Goal: Navigation & Orientation: Find specific page/section

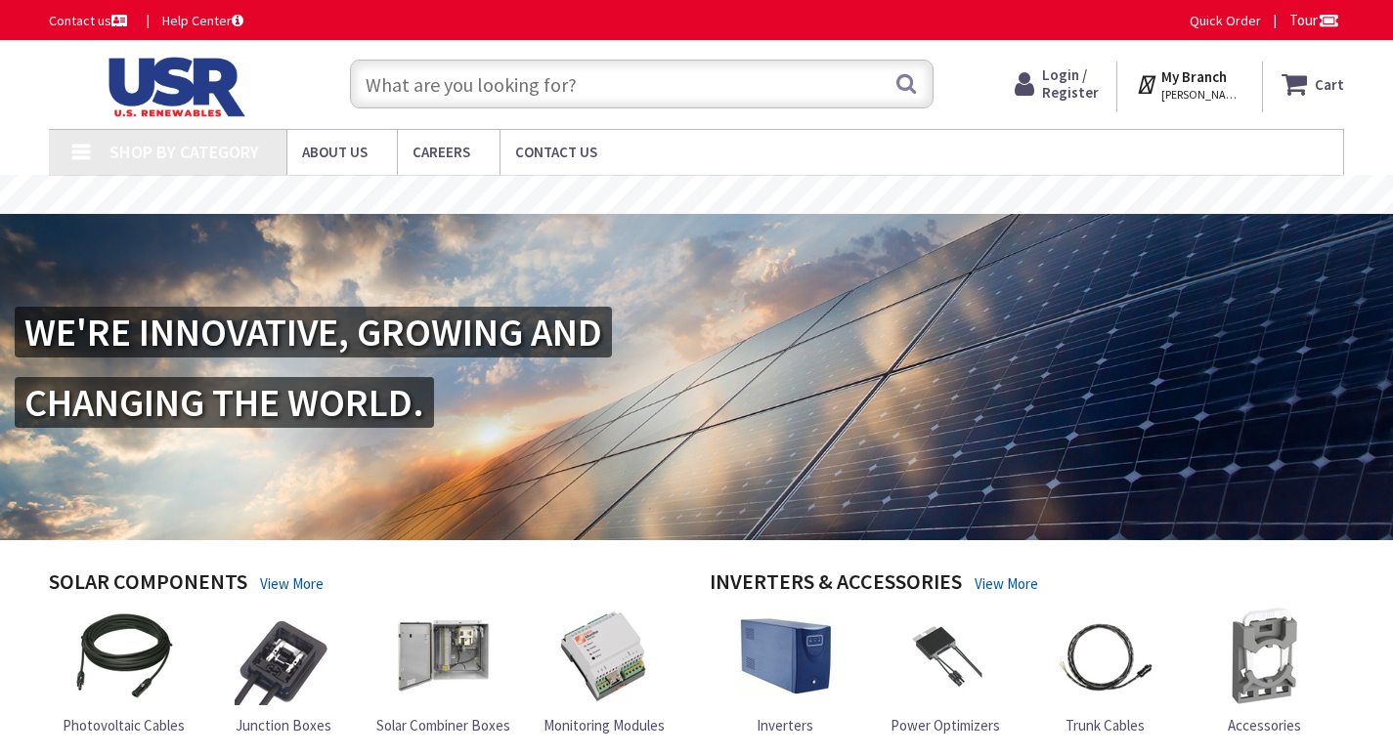
type input "[PERSON_NAME], Massapequa, [GEOGRAPHIC_DATA], [GEOGRAPHIC_DATA]"
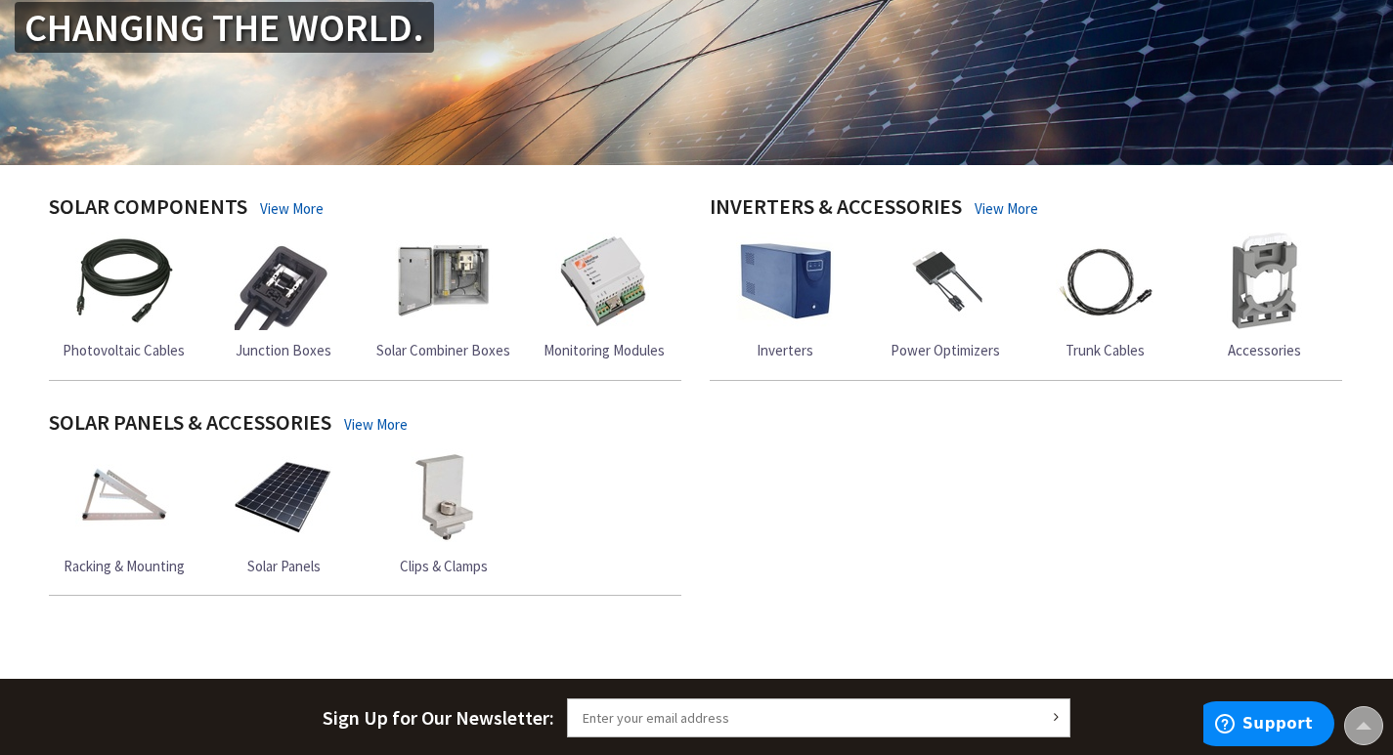
scroll to position [391, 0]
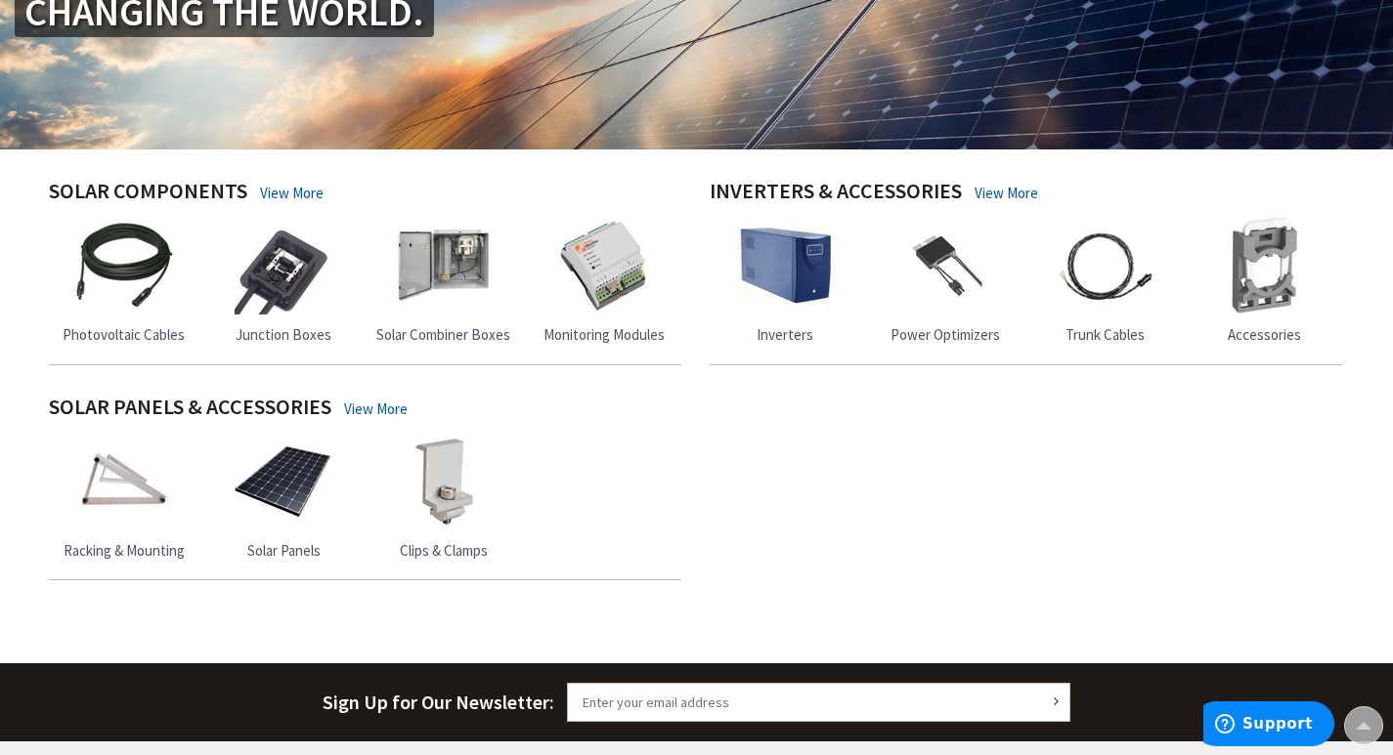
click at [122, 525] on img at bounding box center [124, 482] width 98 height 98
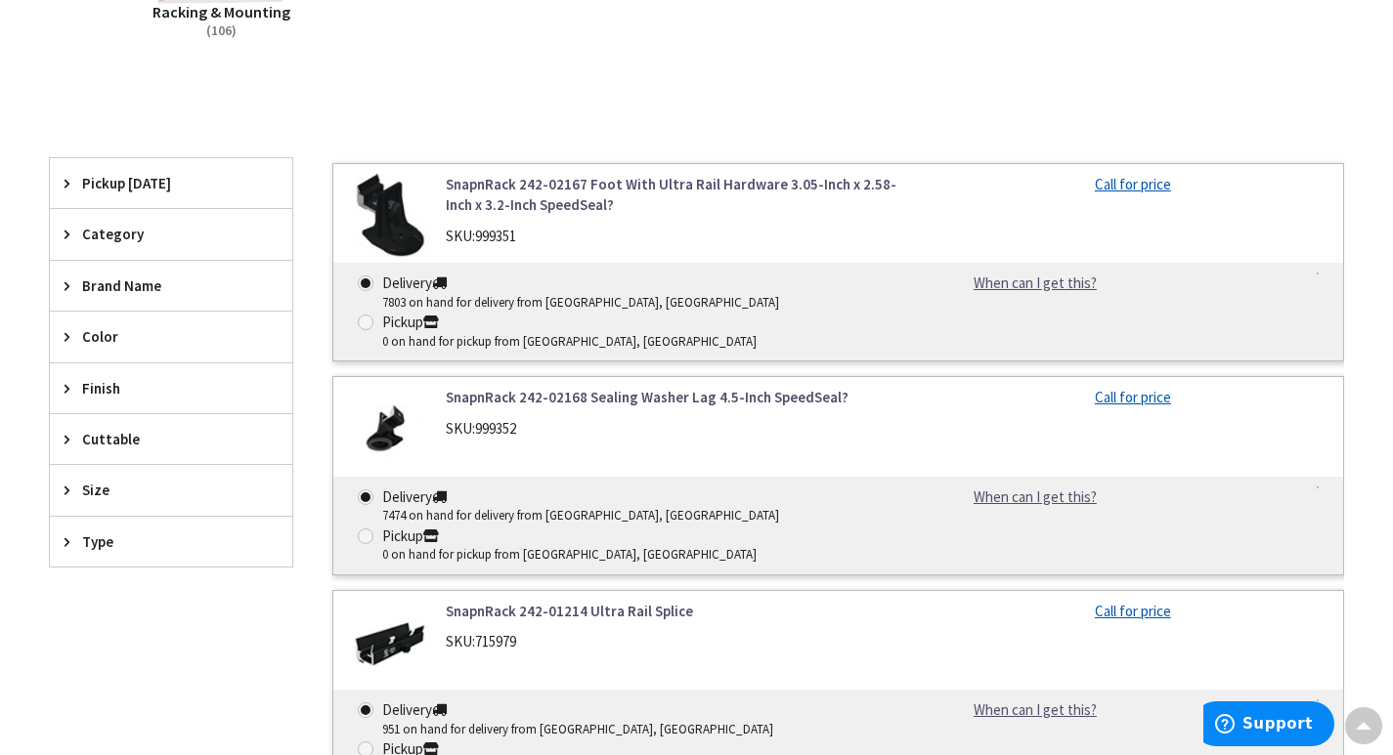
scroll to position [489, 0]
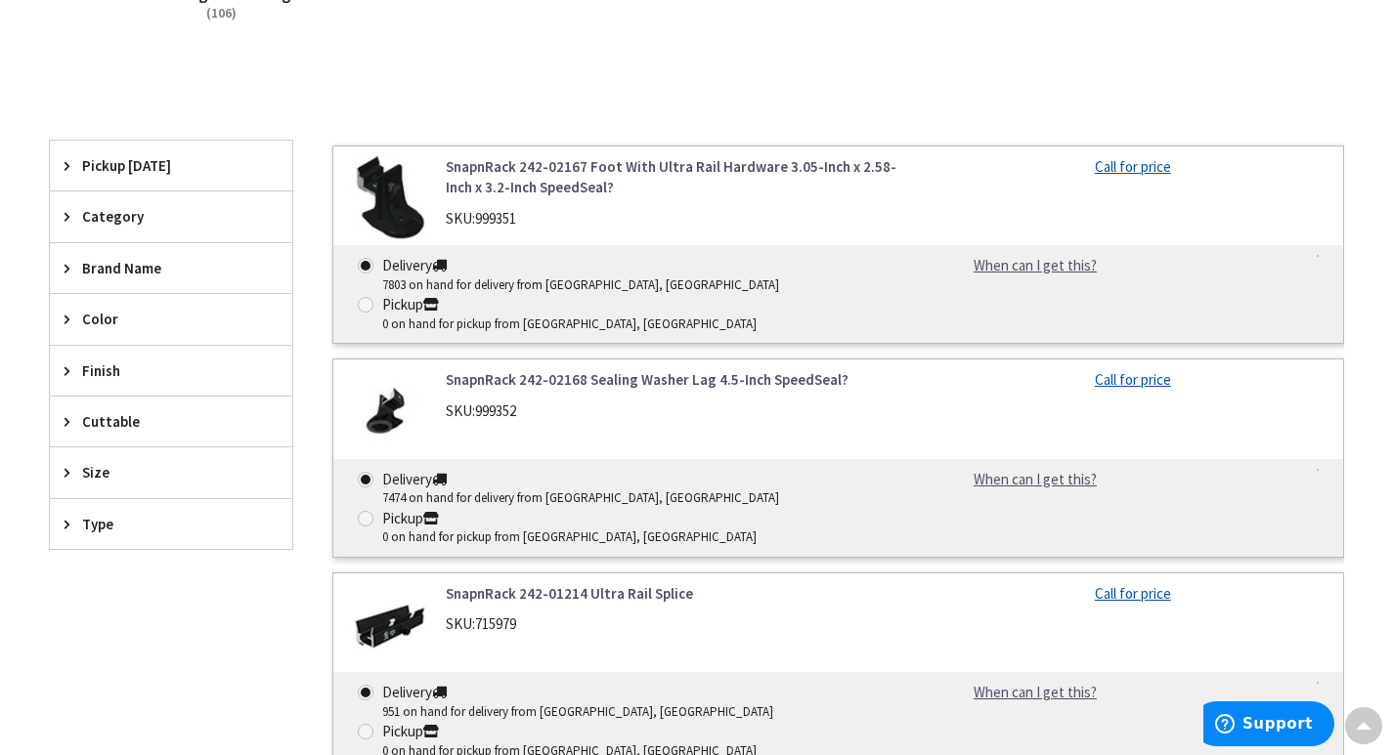
click at [70, 272] on icon at bounding box center [72, 268] width 15 height 15
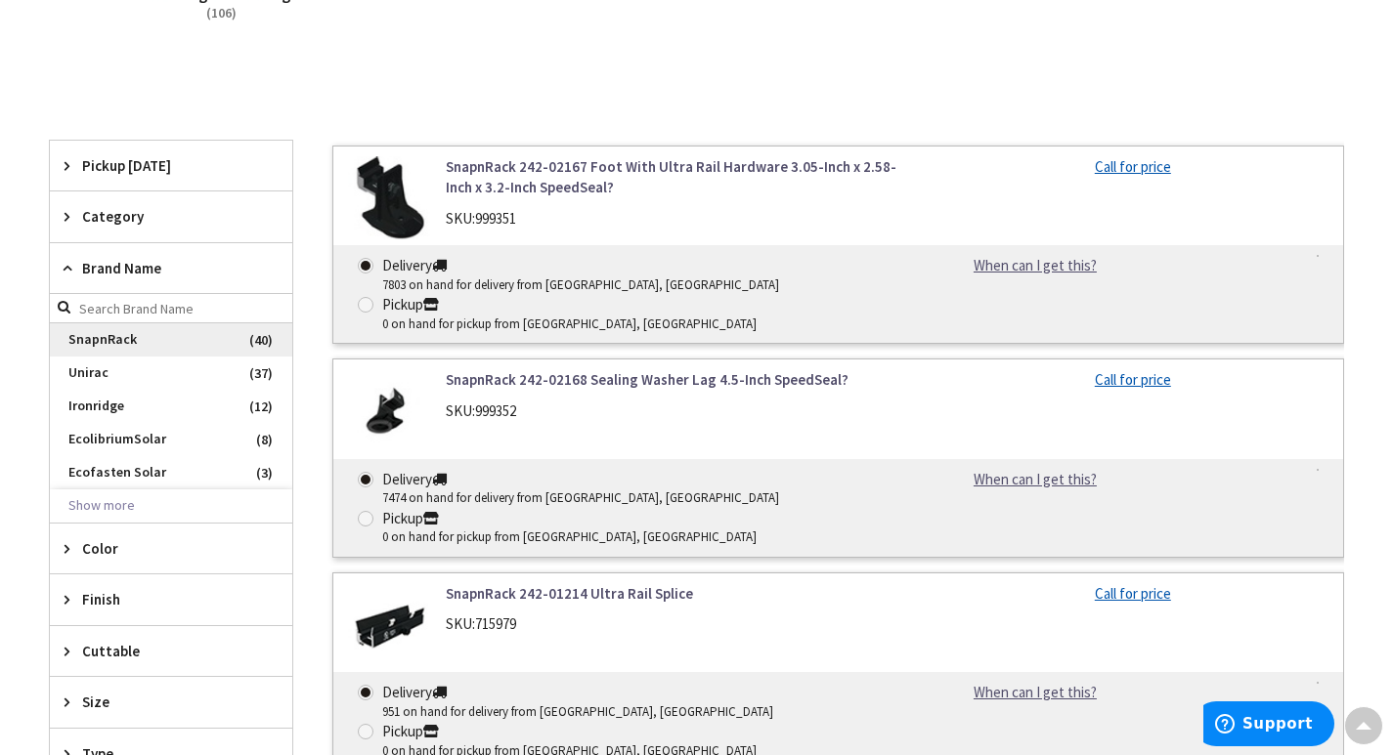
click at [120, 337] on span "SnapnRack" at bounding box center [171, 339] width 242 height 33
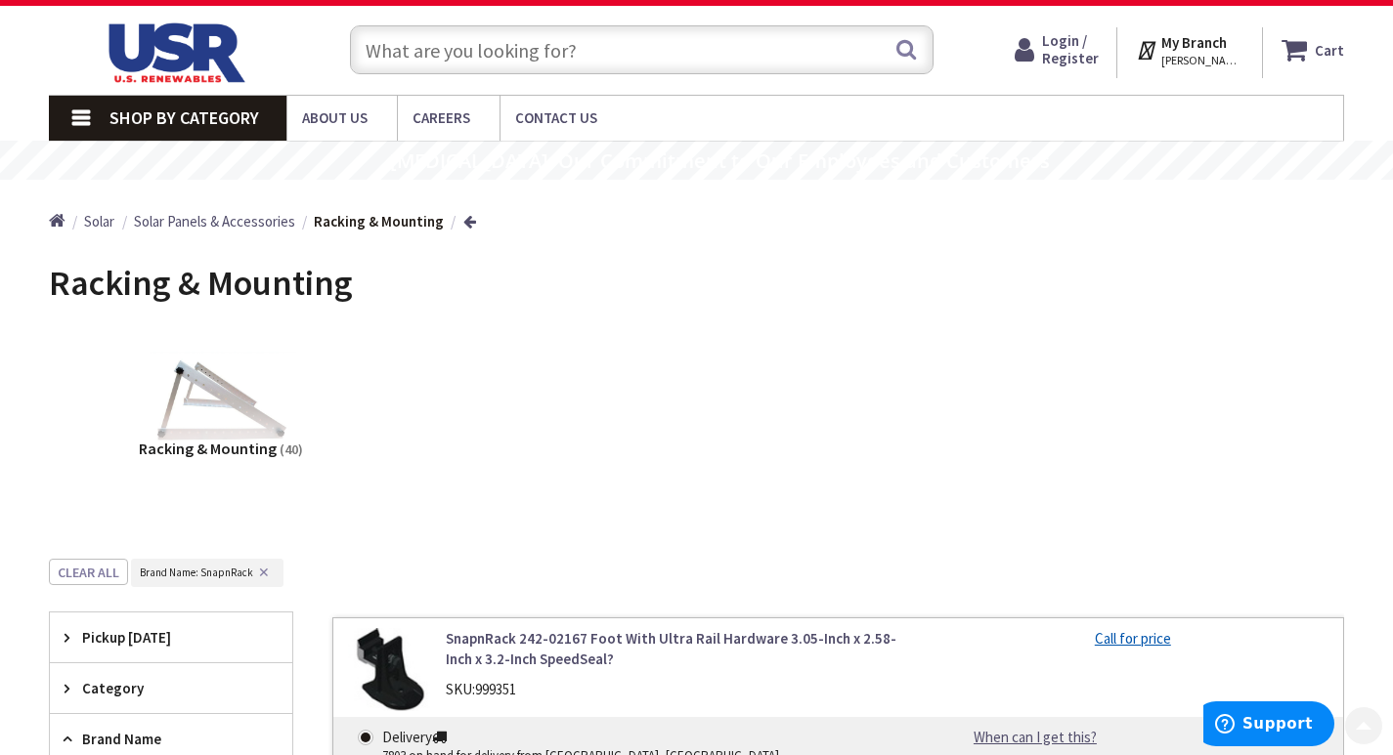
scroll to position [0, 0]
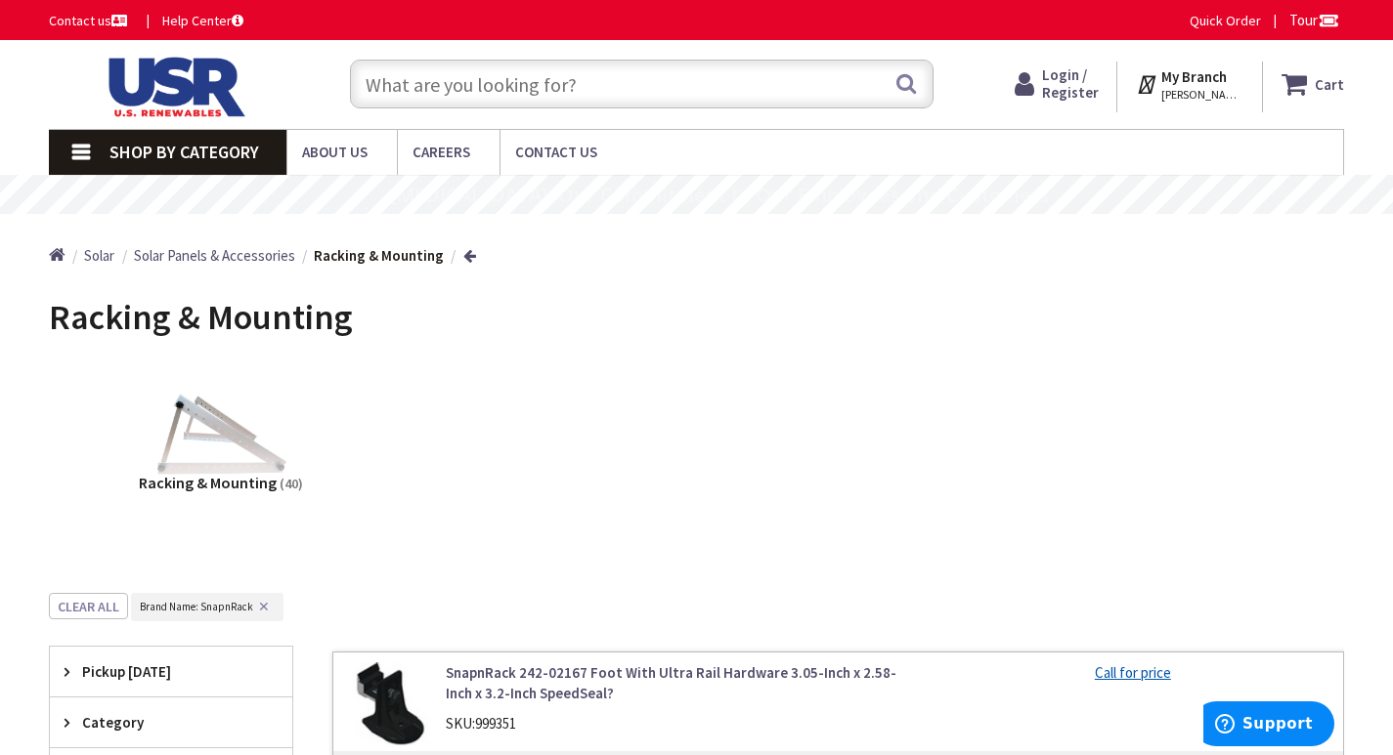
click at [149, 104] on img at bounding box center [173, 87] width 248 height 61
